Goal: Information Seeking & Learning: Learn about a topic

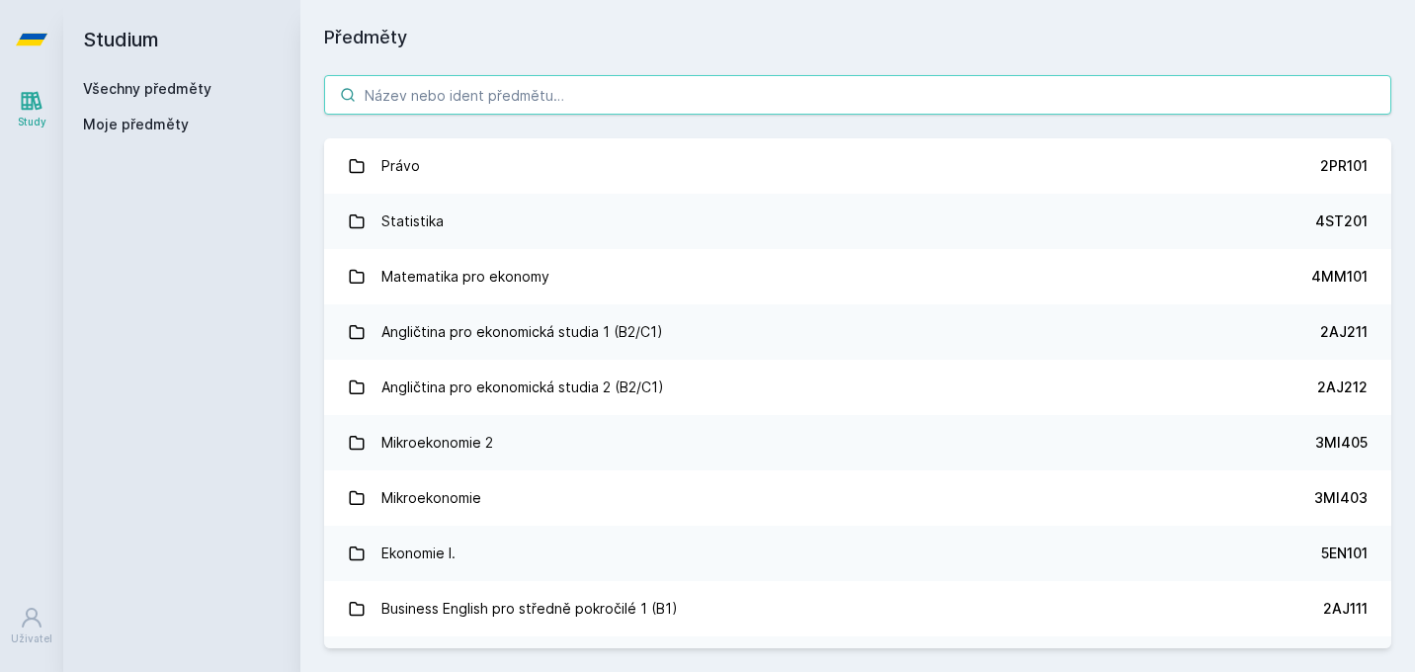
click at [524, 103] on input "search" at bounding box center [857, 95] width 1067 height 40
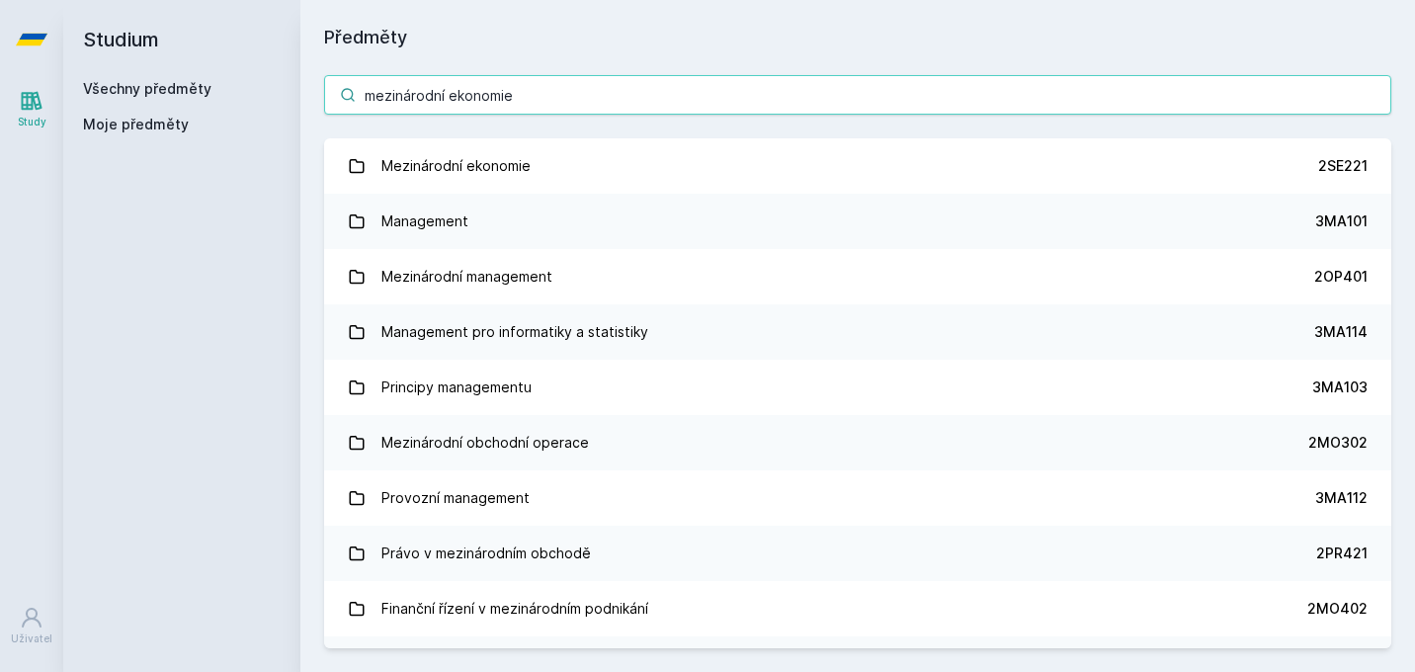
type input "mezinárodní ekonomie"
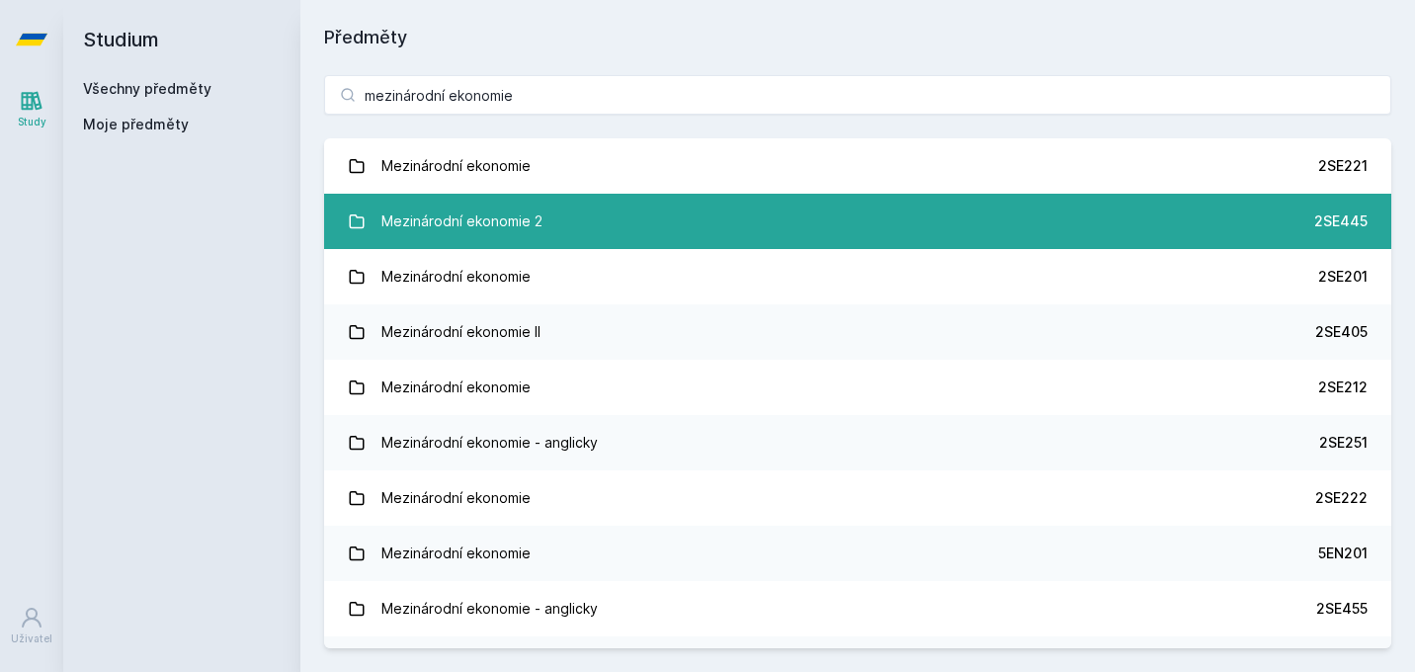
click at [535, 202] on div "Mezinárodní ekonomie 2" at bounding box center [461, 222] width 161 height 40
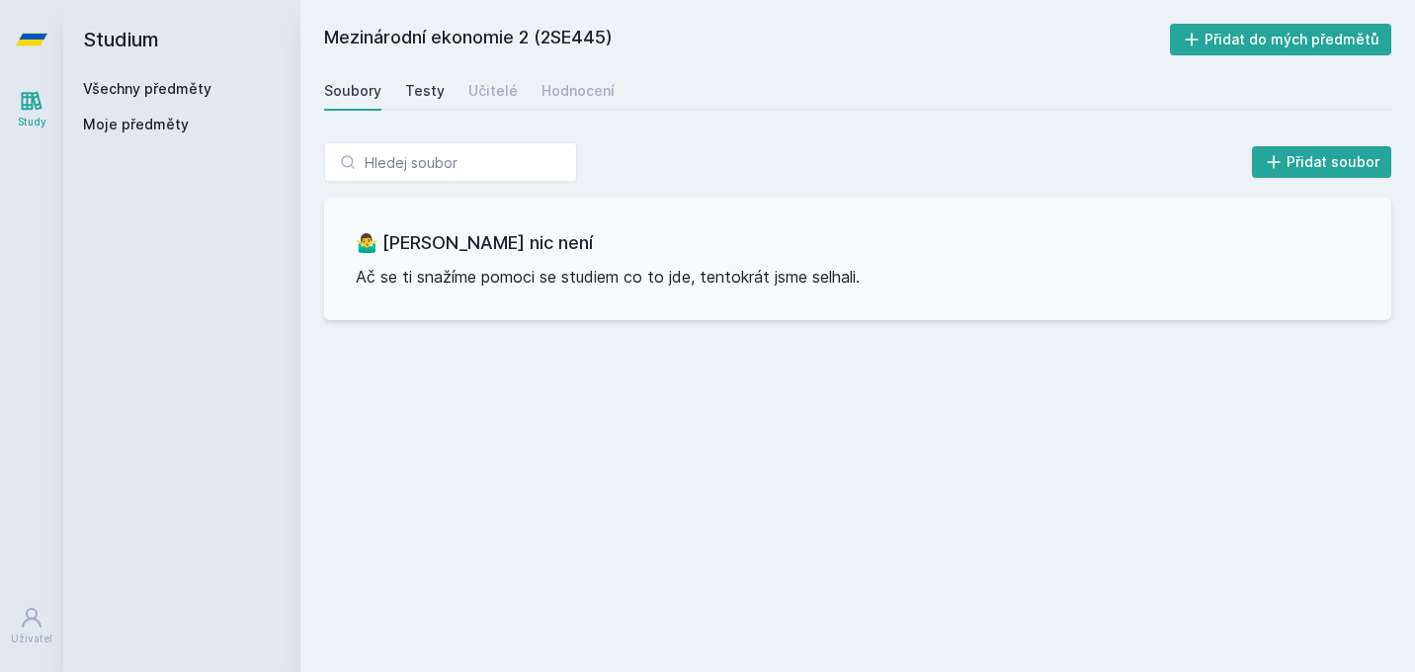
click at [423, 92] on div "Testy" at bounding box center [425, 91] width 40 height 20
click at [482, 89] on div "Učitelé" at bounding box center [492, 91] width 49 height 20
click at [552, 94] on div "Hodnocení" at bounding box center [577, 91] width 73 height 20
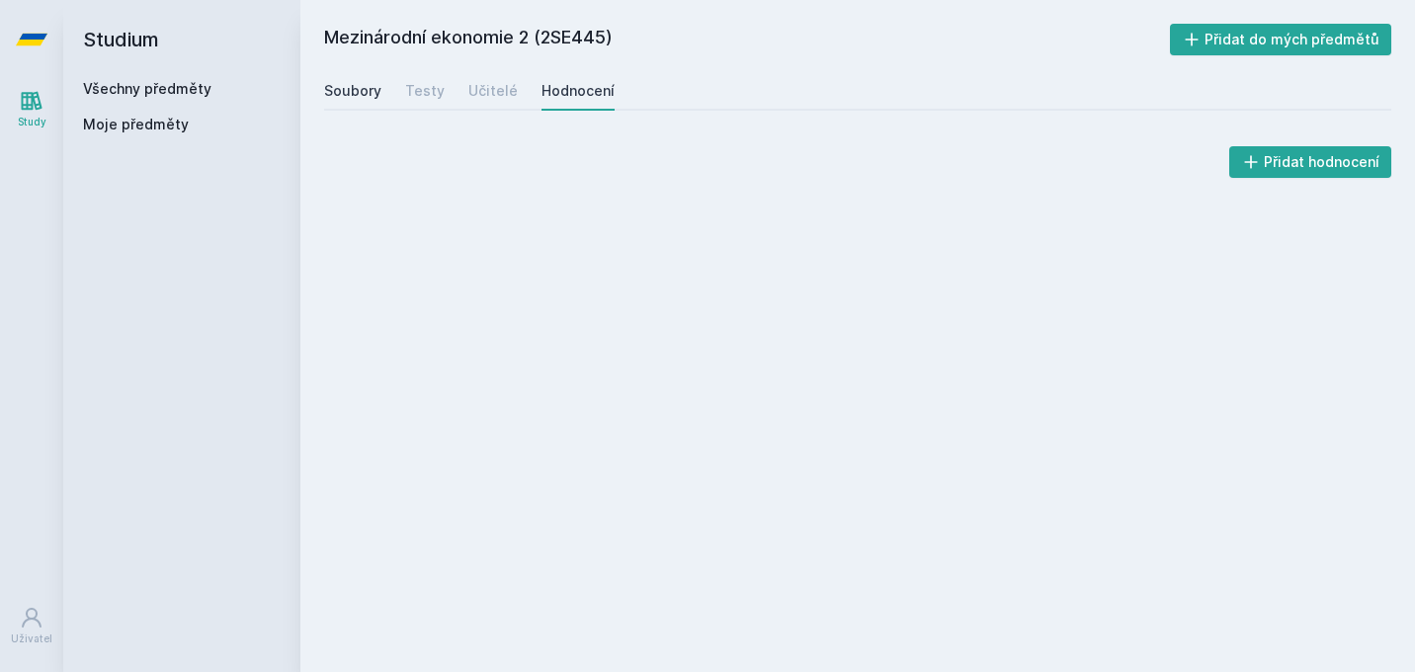
click at [331, 90] on div "Soubory" at bounding box center [352, 91] width 57 height 20
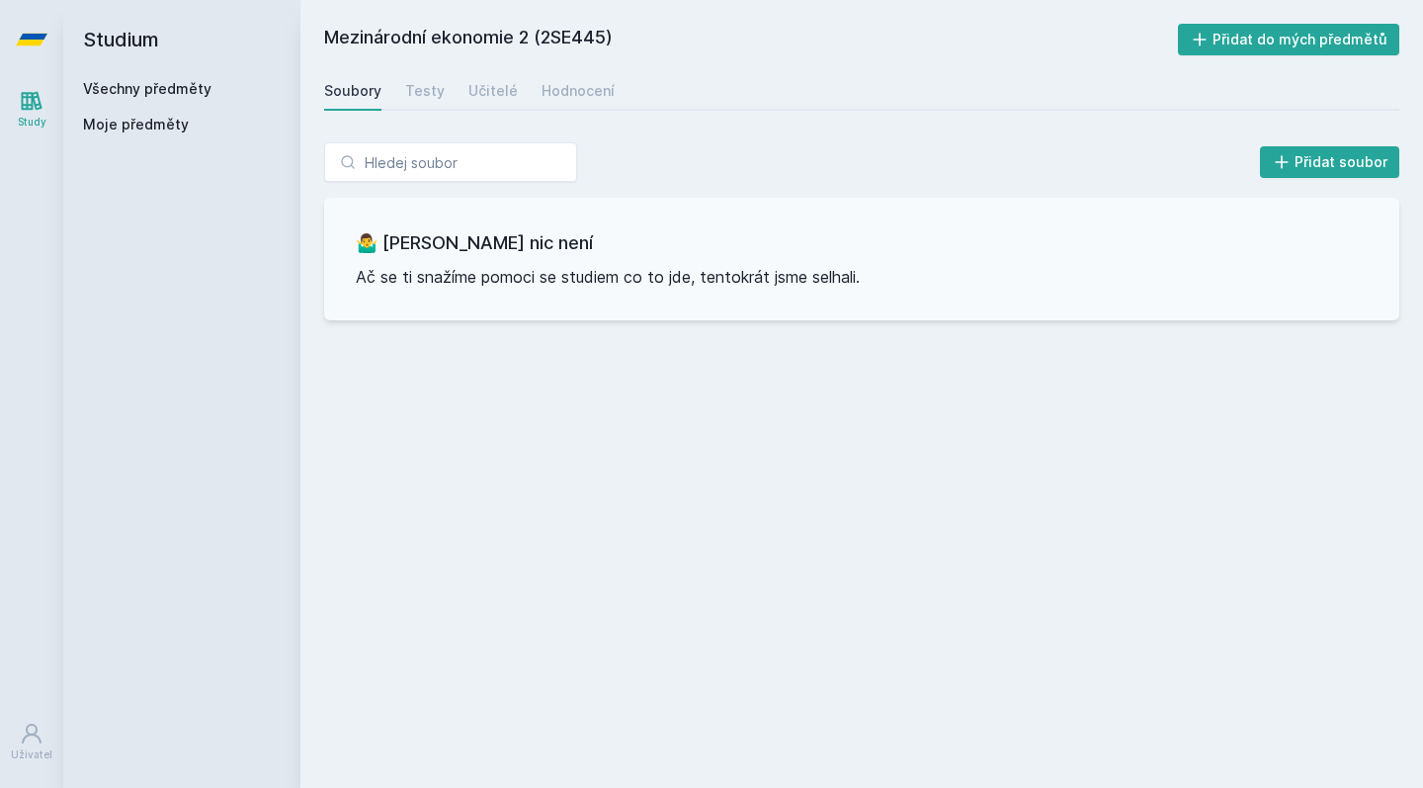
click at [258, 18] on h2 "Studium" at bounding box center [182, 39] width 198 height 79
click at [258, 4] on h2 "Studium" at bounding box center [182, 39] width 198 height 79
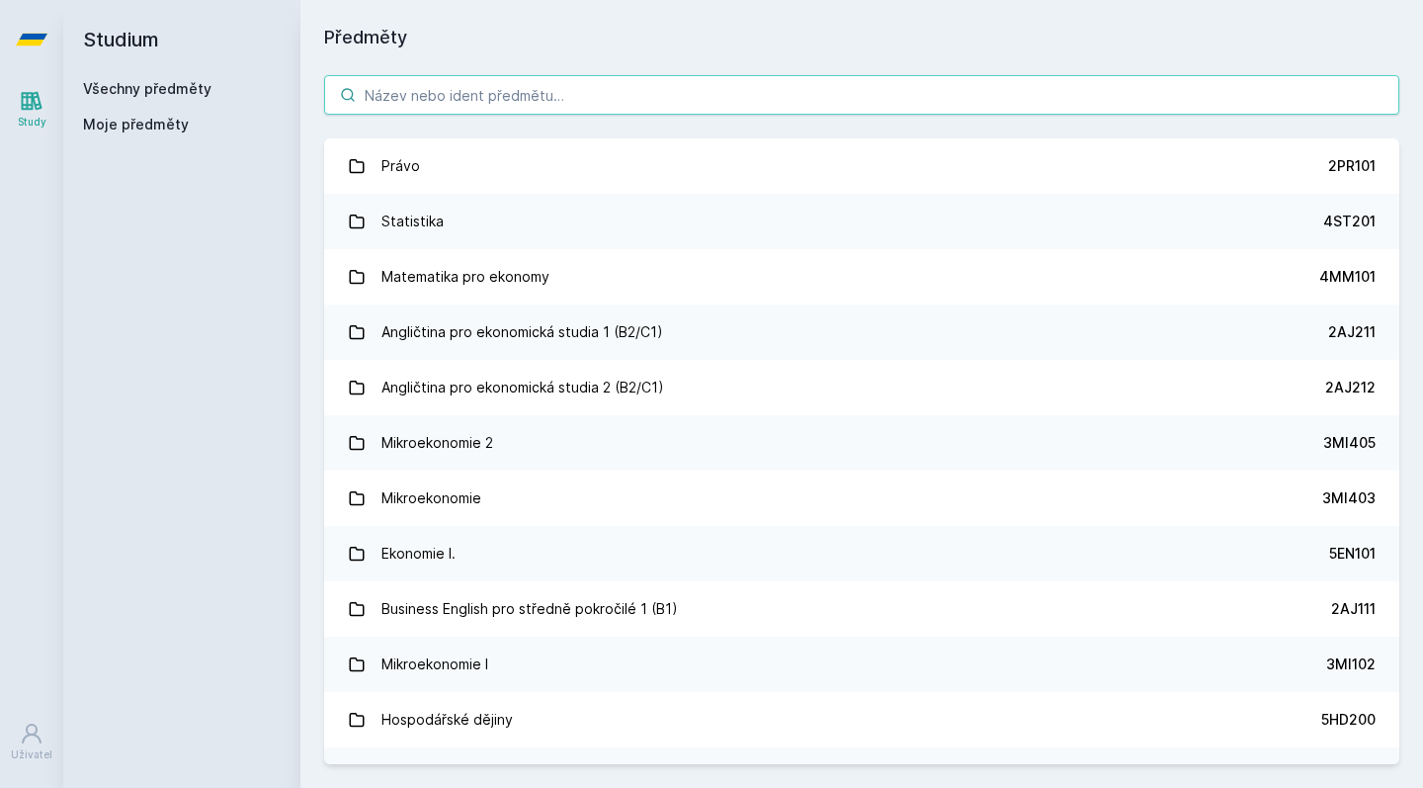
click at [475, 100] on input "search" at bounding box center [861, 95] width 1075 height 40
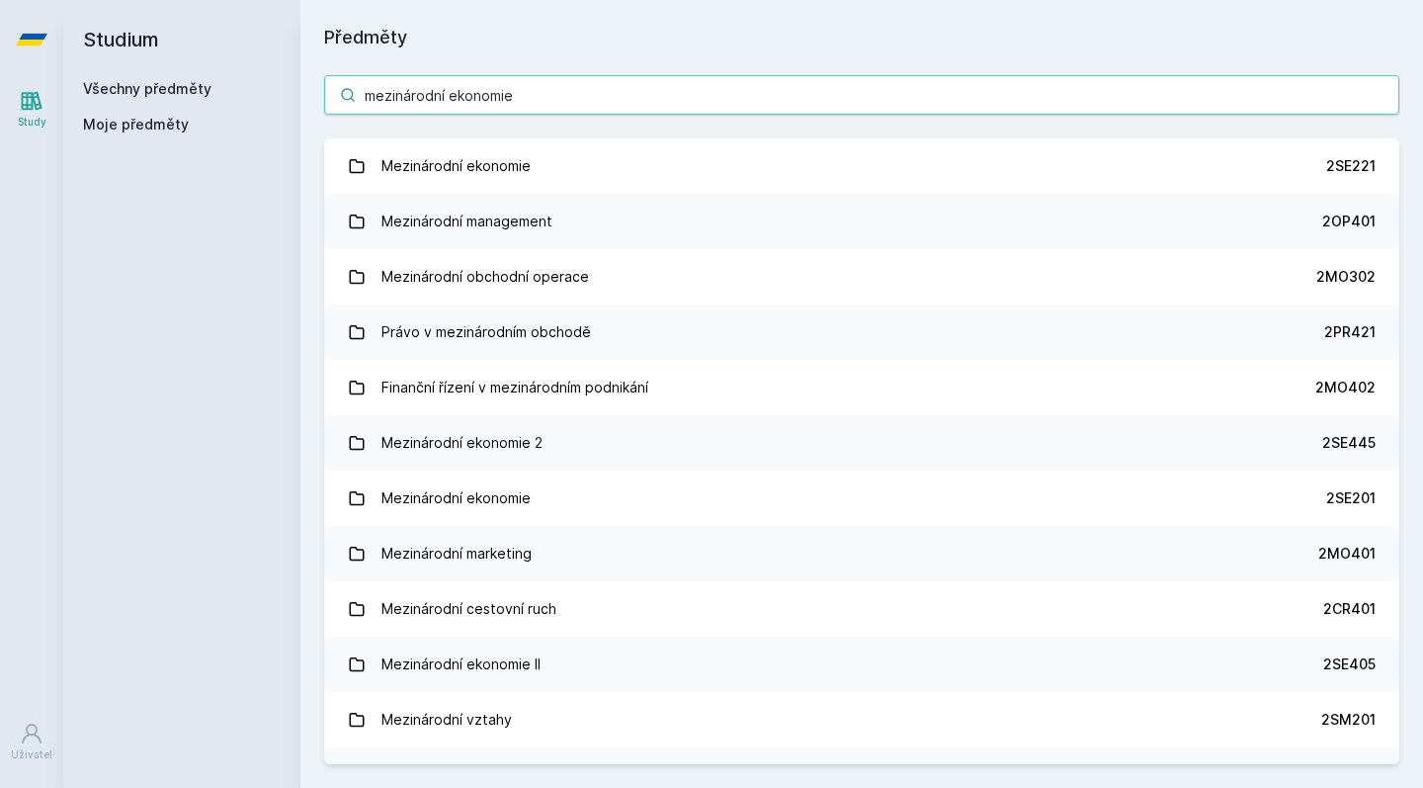
type input "mezinárodní ekonomie"
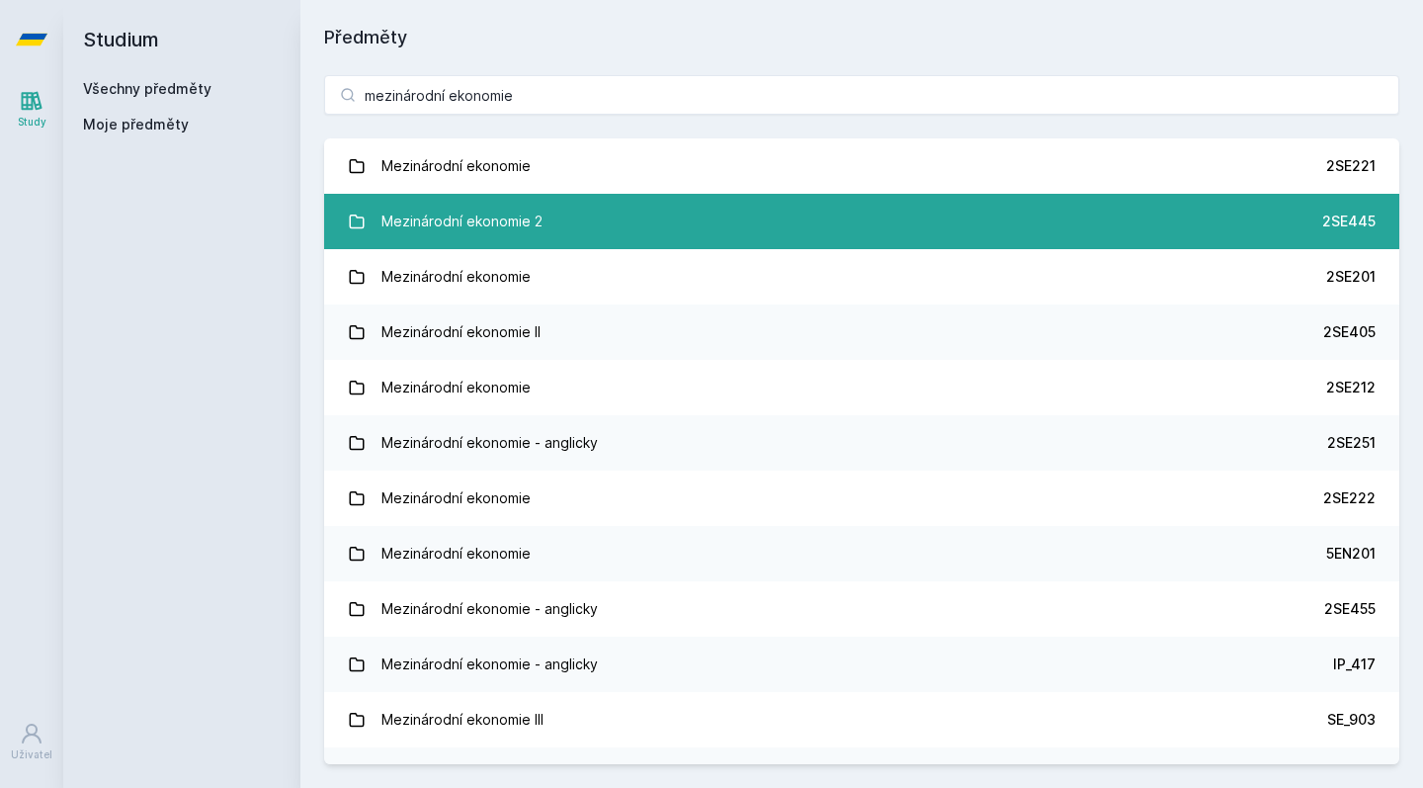
click at [507, 214] on div "Mezinárodní ekonomie 2" at bounding box center [461, 222] width 161 height 40
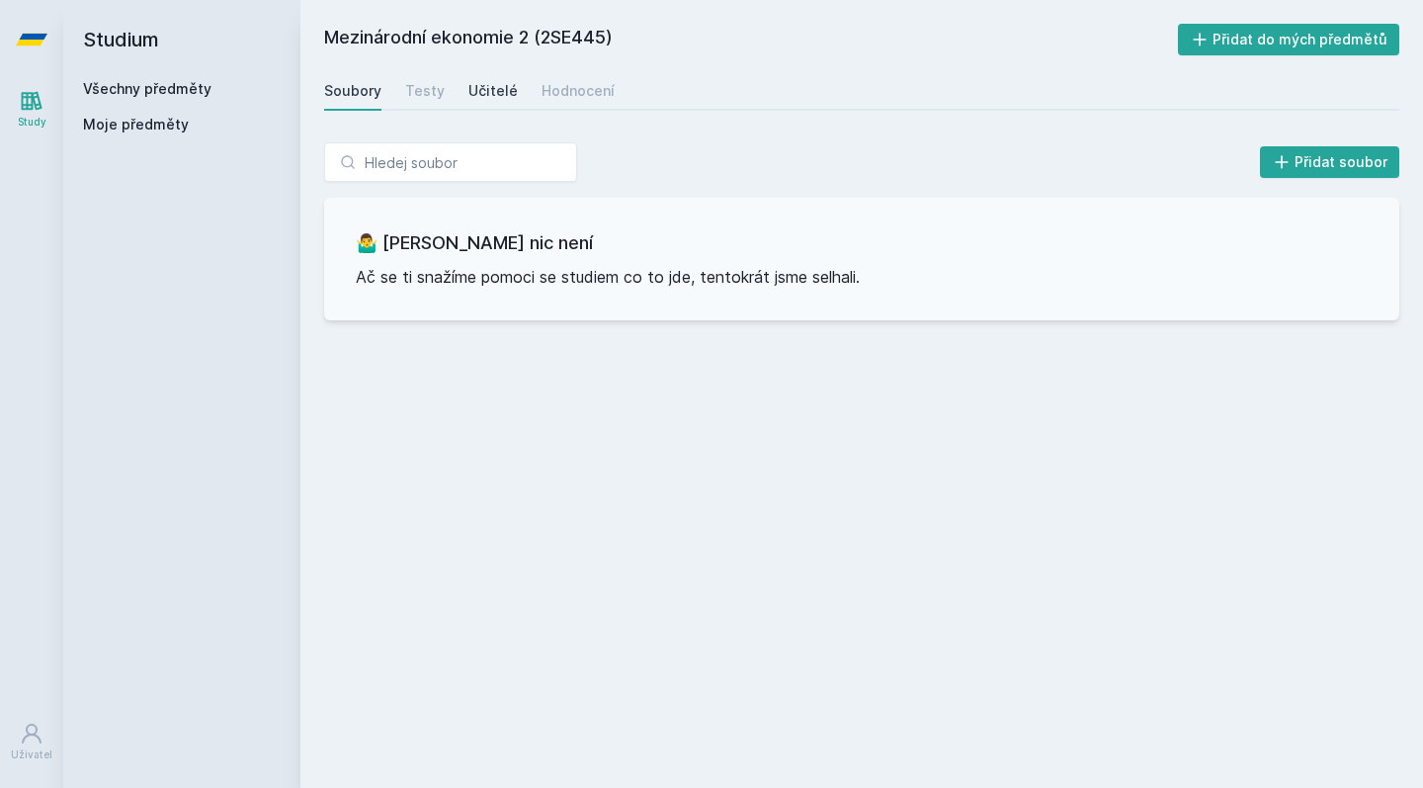
click at [504, 92] on div "Učitelé" at bounding box center [492, 91] width 49 height 20
click at [414, 102] on link "Testy" at bounding box center [425, 91] width 40 height 40
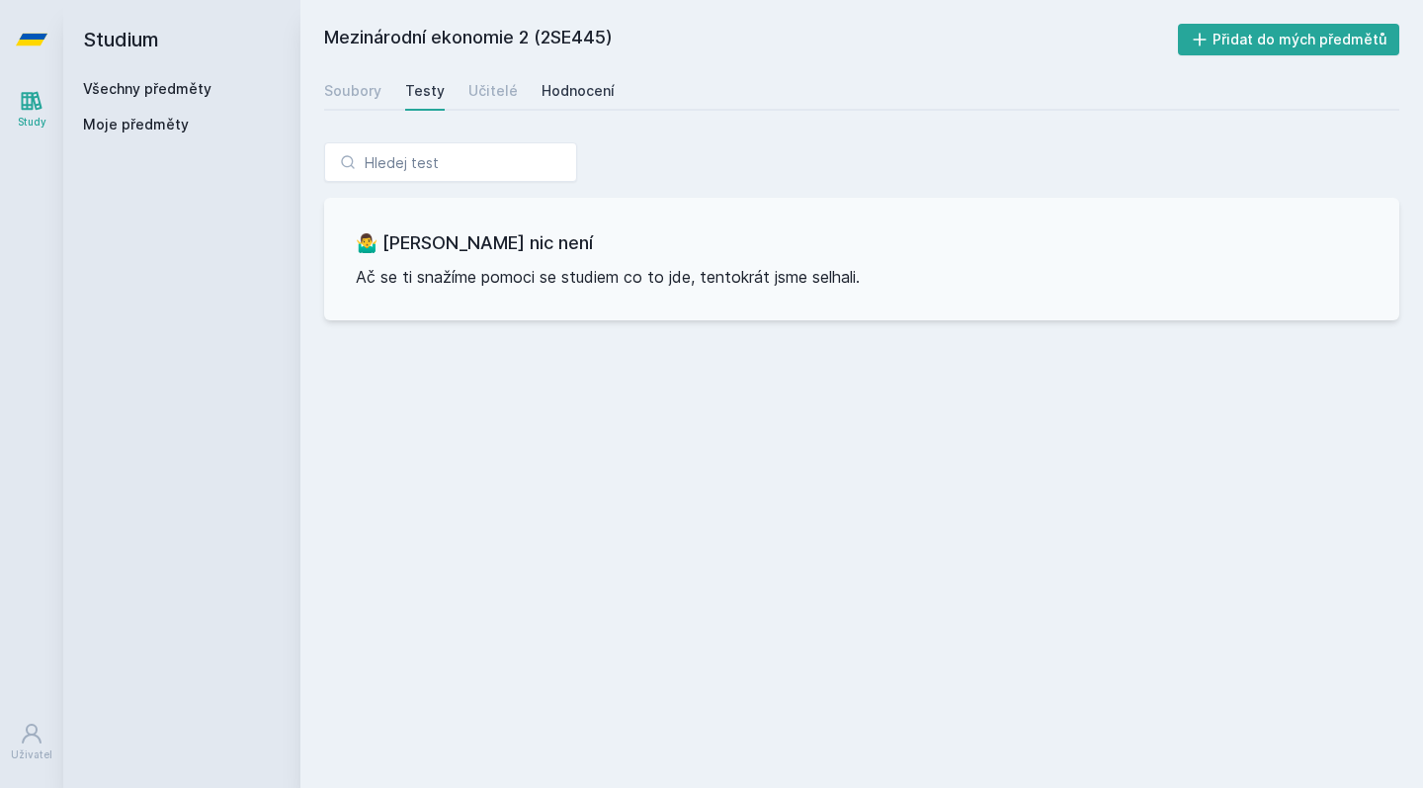
click at [562, 103] on link "Hodnocení" at bounding box center [577, 91] width 73 height 40
